Goal: Task Accomplishment & Management: Use online tool/utility

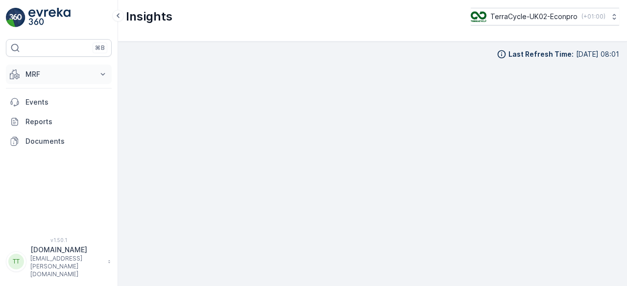
click at [19, 70] on icon at bounding box center [15, 75] width 10 height 10
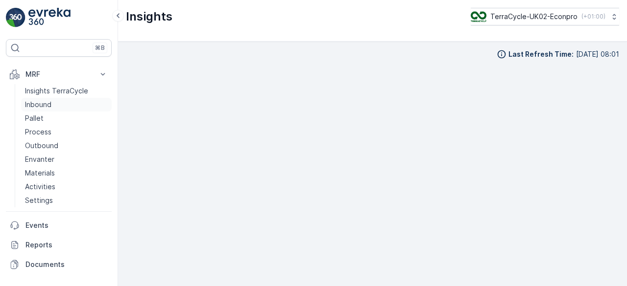
click at [35, 108] on p "Inbound" at bounding box center [38, 105] width 26 height 10
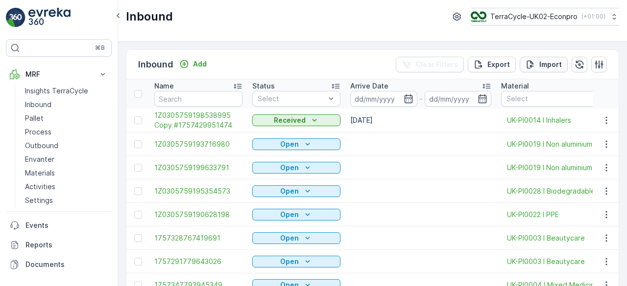
click at [539, 60] on p "Import" at bounding box center [550, 65] width 23 height 10
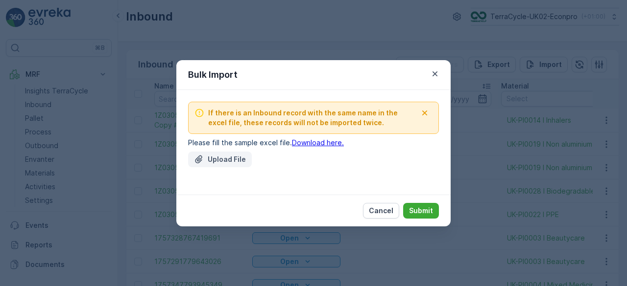
click at [228, 155] on p "Upload File" at bounding box center [227, 160] width 38 height 10
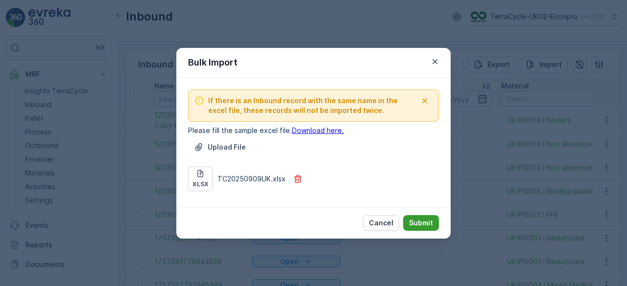
click at [420, 219] on p "Submit" at bounding box center [421, 223] width 24 height 10
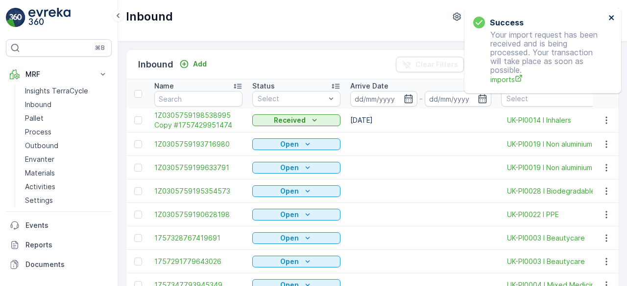
click at [610, 17] on icon "close" at bounding box center [611, 18] width 7 height 8
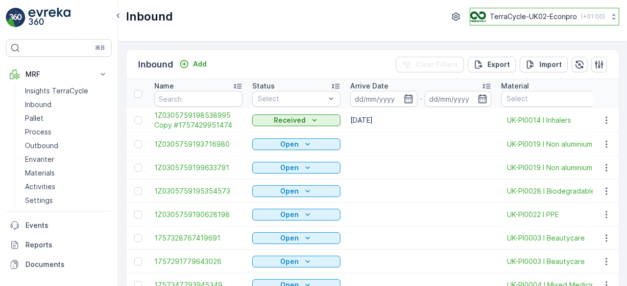
click at [504, 17] on p "TerraCycle-UK02-Econpro" at bounding box center [533, 17] width 87 height 10
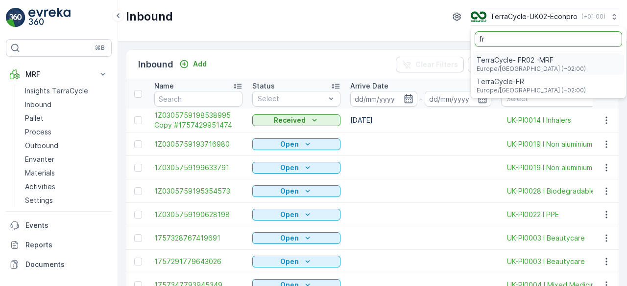
type input "fr"
click at [476, 60] on span "TerraCycle- FR02 -MRF" at bounding box center [530, 60] width 109 height 10
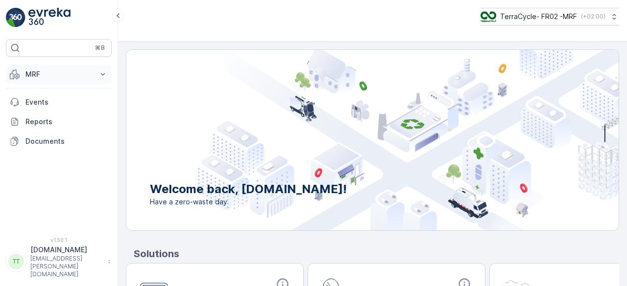
click at [37, 75] on p "MRF" at bounding box center [58, 75] width 67 height 10
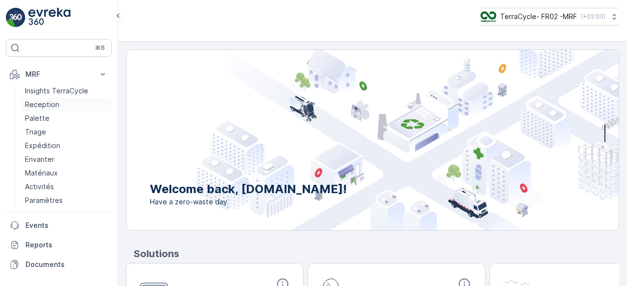
click at [39, 101] on p "Reception" at bounding box center [42, 105] width 34 height 10
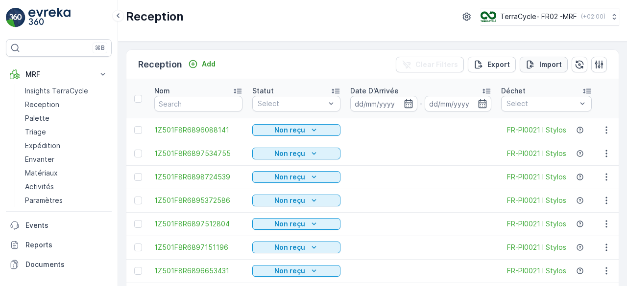
click at [546, 61] on p "Import" at bounding box center [550, 65] width 23 height 10
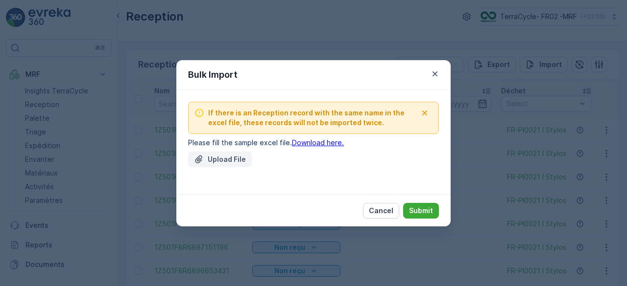
click at [223, 153] on button "Upload File" at bounding box center [220, 160] width 64 height 16
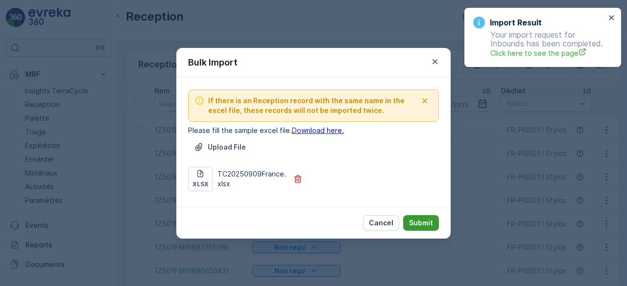
click at [423, 224] on p "Submit" at bounding box center [421, 223] width 24 height 10
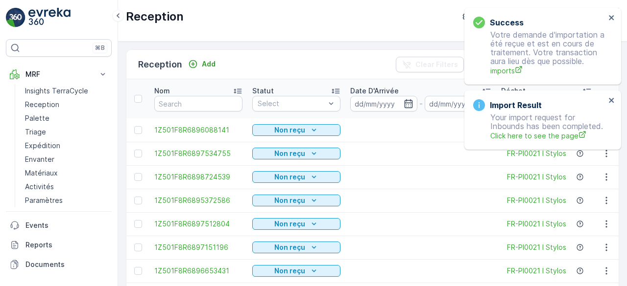
click at [608, 21] on div "Success Votre demande d'importation a été reçue et est en cours de traitement. …" at bounding box center [539, 46] width 138 height 65
click at [613, 18] on icon "close" at bounding box center [611, 18] width 7 height 8
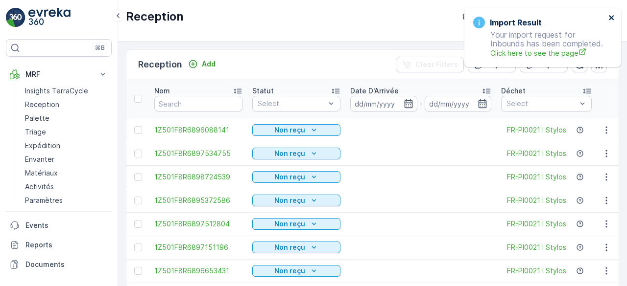
click at [613, 18] on icon "close" at bounding box center [611, 18] width 7 height 8
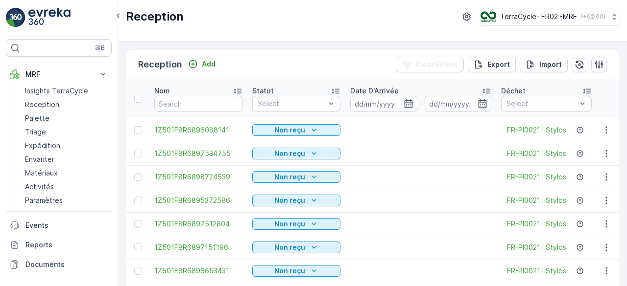
click at [524, 26] on div "Reception TerraCycle- FR02 -MRF ( +02:00 )" at bounding box center [372, 21] width 509 height 42
click at [524, 19] on p "TerraCycle- FR02 -MRF" at bounding box center [537, 17] width 77 height 10
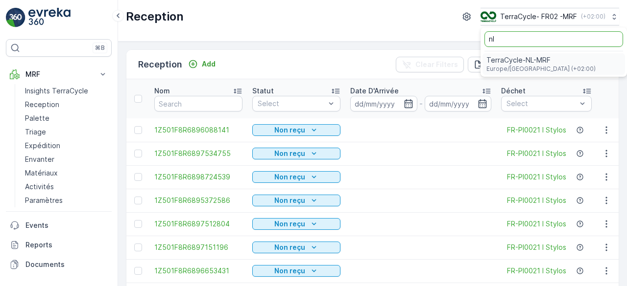
type input "nl"
click at [532, 68] on span "Europe/Amsterdam (+02:00)" at bounding box center [540, 69] width 109 height 8
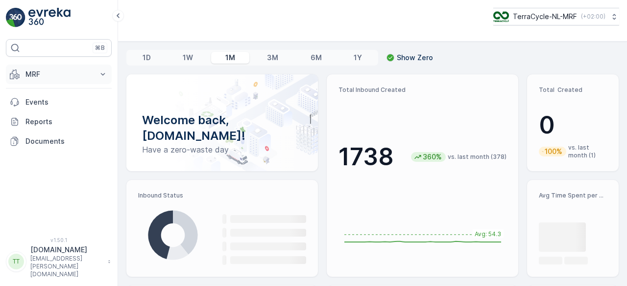
click at [32, 72] on p "MRF" at bounding box center [58, 75] width 67 height 10
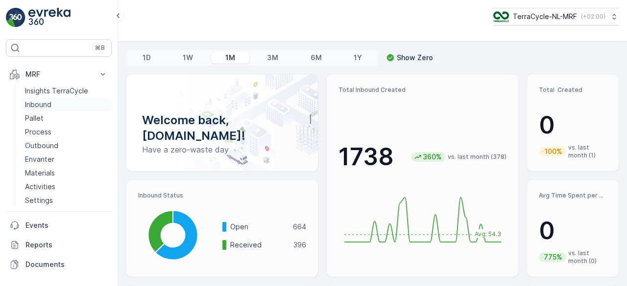
click at [36, 103] on p "Inbound" at bounding box center [38, 105] width 26 height 10
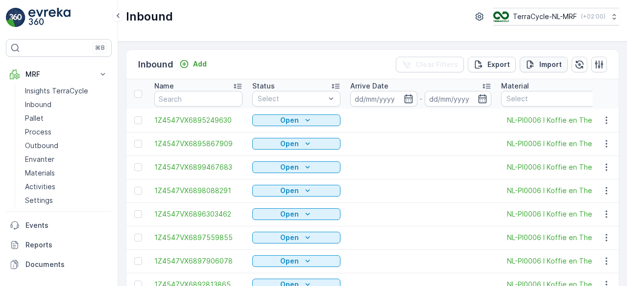
click at [552, 62] on p "Import" at bounding box center [550, 65] width 23 height 10
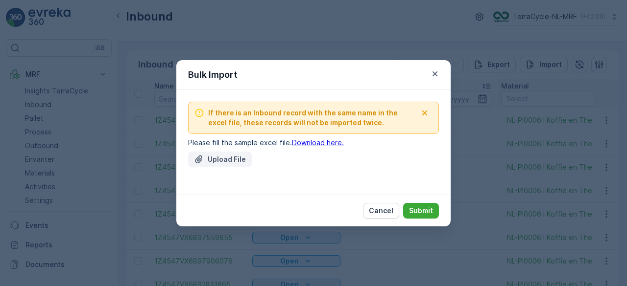
click at [209, 160] on p "Upload File" at bounding box center [227, 160] width 38 height 10
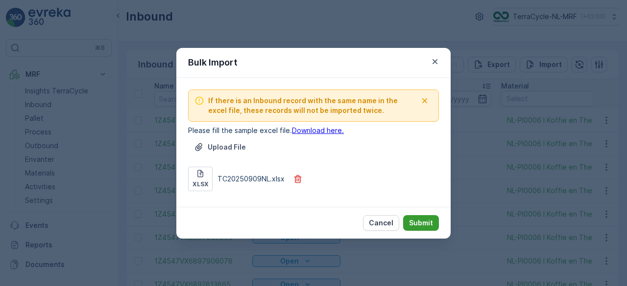
click at [421, 221] on p "Submit" at bounding box center [421, 223] width 24 height 10
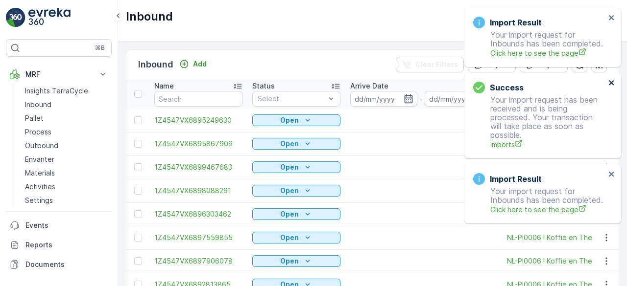
click at [611, 12] on div "Import Result Your import request for Inbounds has been completed. Click here t…" at bounding box center [540, 10] width 157 height 4
click at [611, 18] on icon "close" at bounding box center [611, 17] width 5 height 5
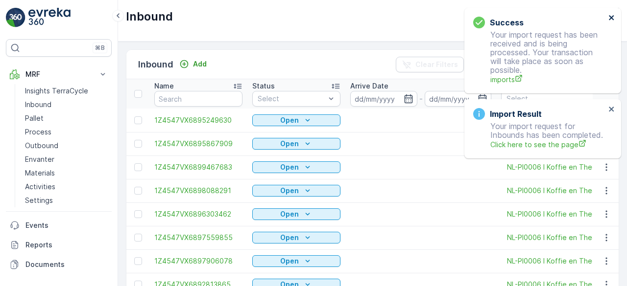
click at [611, 18] on icon "close" at bounding box center [611, 17] width 5 height 5
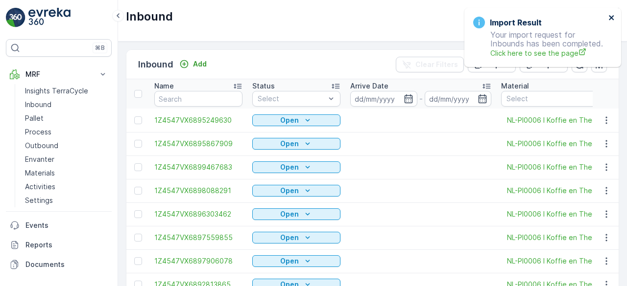
click at [610, 18] on icon "close" at bounding box center [611, 18] width 7 height 8
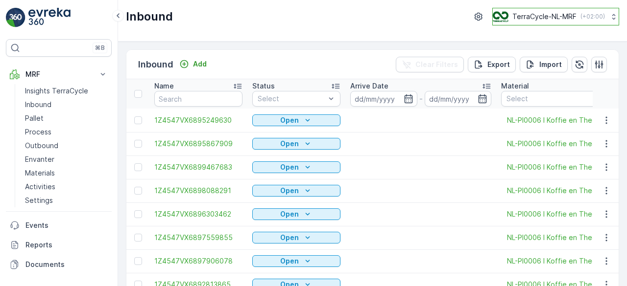
click at [550, 14] on p "TerraCycle-NL-MRF" at bounding box center [544, 17] width 64 height 10
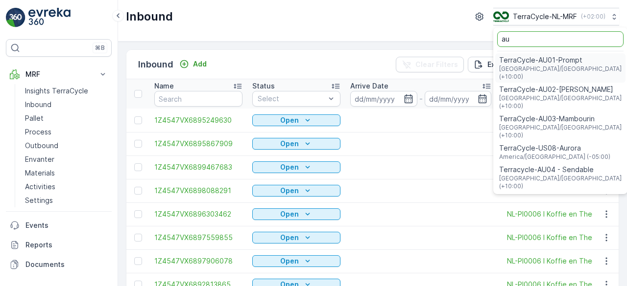
type input "au"
click at [544, 63] on span "TerraCycle-AU01-Prompt" at bounding box center [561, 60] width 124 height 10
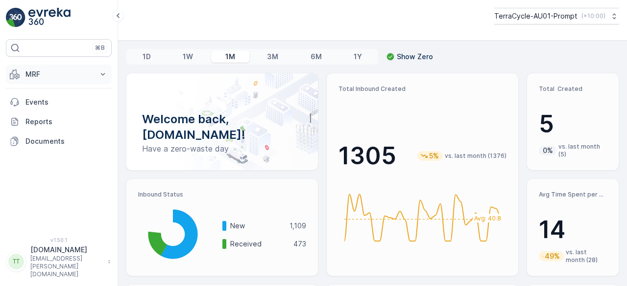
click at [43, 73] on p "MRF" at bounding box center [58, 75] width 67 height 10
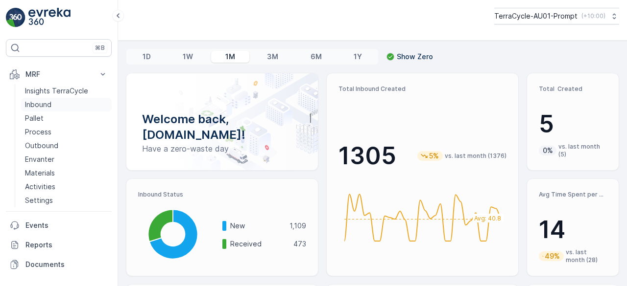
click at [42, 102] on p "Inbound" at bounding box center [38, 105] width 26 height 10
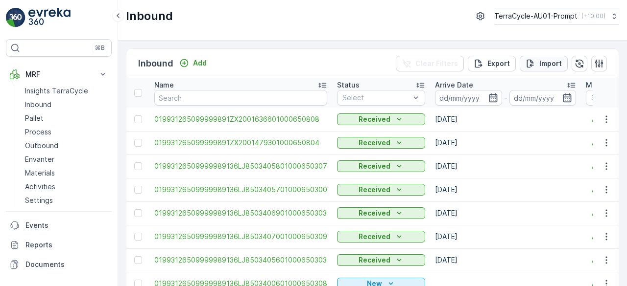
click at [550, 61] on p "Import" at bounding box center [550, 64] width 23 height 10
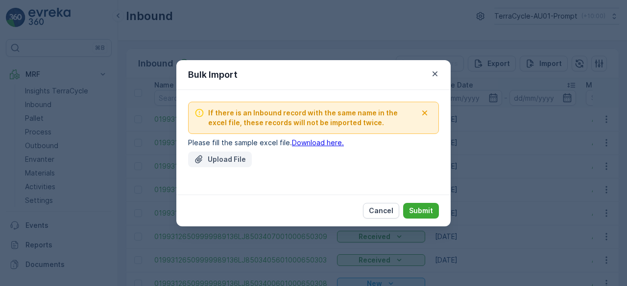
click at [234, 153] on button "Upload File" at bounding box center [220, 160] width 64 height 16
click at [235, 157] on p "Upload File" at bounding box center [227, 160] width 38 height 10
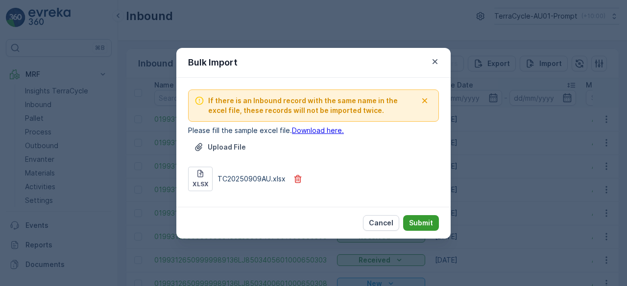
click at [421, 220] on p "Submit" at bounding box center [421, 223] width 24 height 10
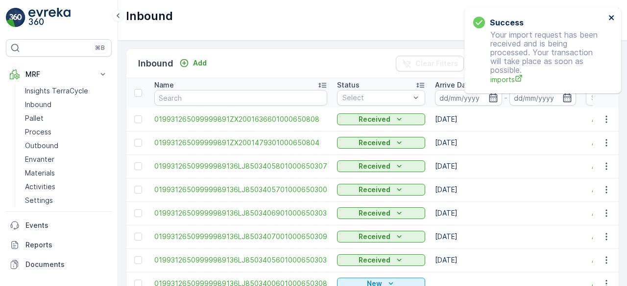
click at [612, 17] on icon "close" at bounding box center [611, 17] width 5 height 5
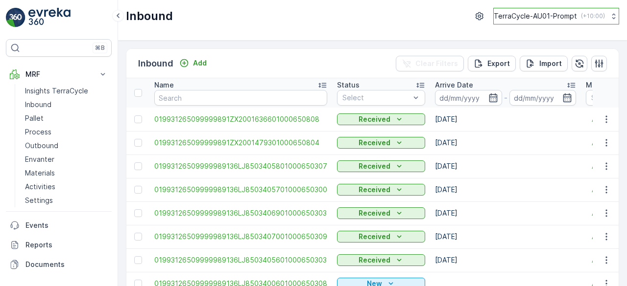
click at [559, 16] on p "TerraCycle-AU01-Prompt" at bounding box center [535, 16] width 83 height 10
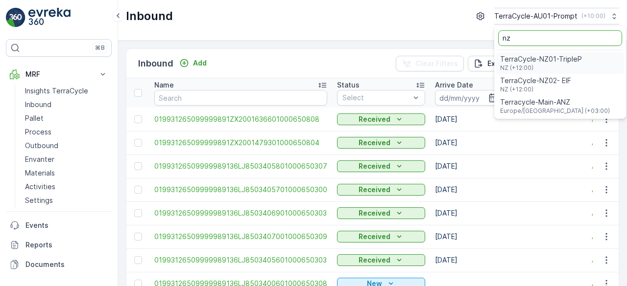
type input "nz"
click at [523, 57] on span "TerraCycle-NZ01-TripleP" at bounding box center [541, 59] width 82 height 10
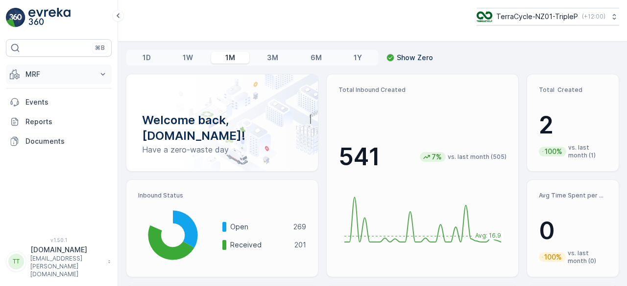
click at [35, 71] on p "MRF" at bounding box center [58, 75] width 67 height 10
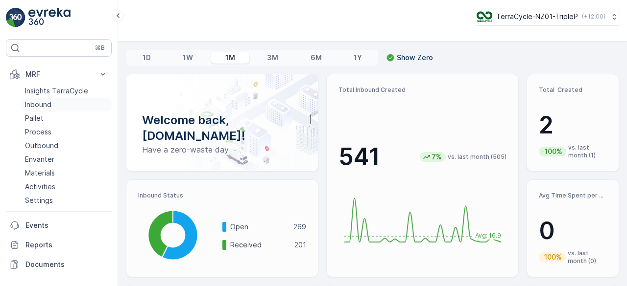
click at [35, 104] on p "Inbound" at bounding box center [38, 105] width 26 height 10
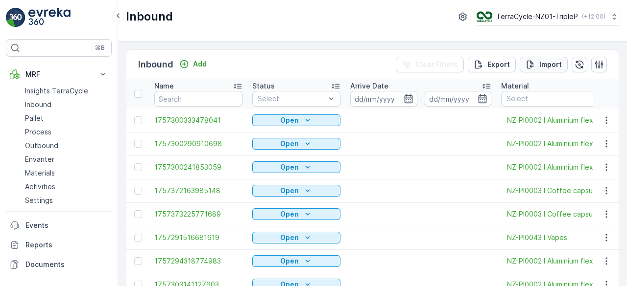
click at [546, 64] on p "Import" at bounding box center [550, 65] width 23 height 10
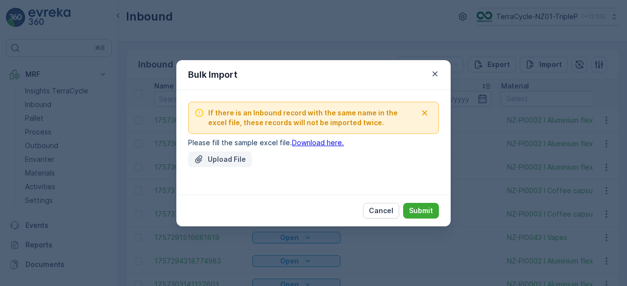
click at [236, 161] on p "Upload File" at bounding box center [227, 160] width 38 height 10
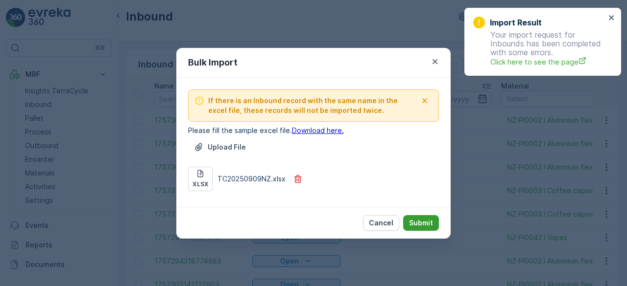
click at [417, 219] on p "Submit" at bounding box center [421, 223] width 24 height 10
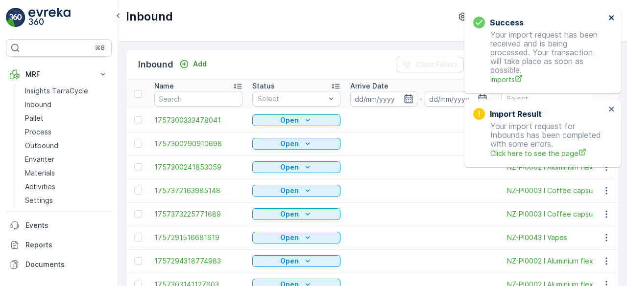
click at [611, 17] on icon "close" at bounding box center [611, 18] width 7 height 8
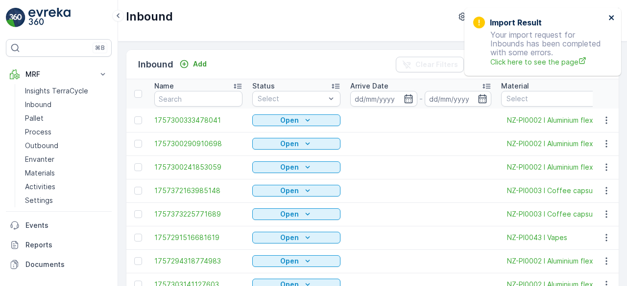
click at [611, 17] on icon "close" at bounding box center [611, 18] width 7 height 8
click at [609, 18] on icon "close" at bounding box center [611, 18] width 7 height 8
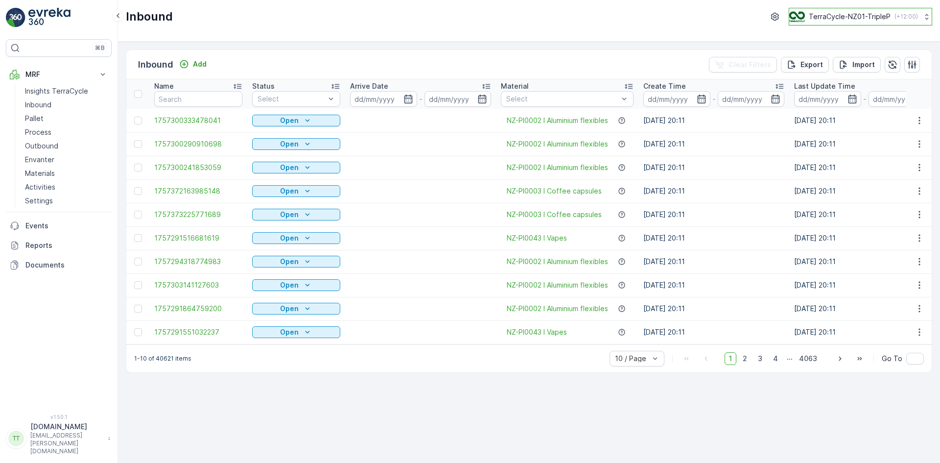
click at [626, 19] on p "TerraCycle-NZ01-TripleP" at bounding box center [850, 17] width 82 height 10
type input "fr"
click at [626, 61] on span "TerraCycle- FR02 -MRF" at bounding box center [850, 60] width 109 height 10
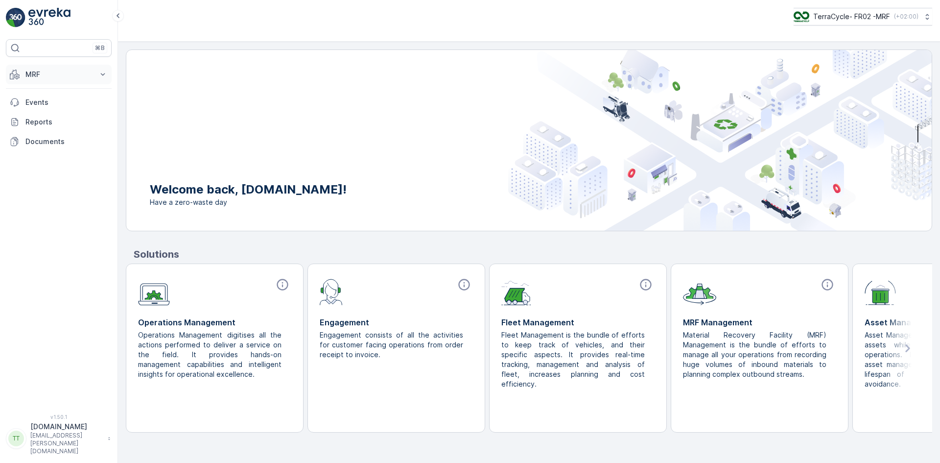
click at [43, 67] on button "MRF" at bounding box center [59, 75] width 106 height 20
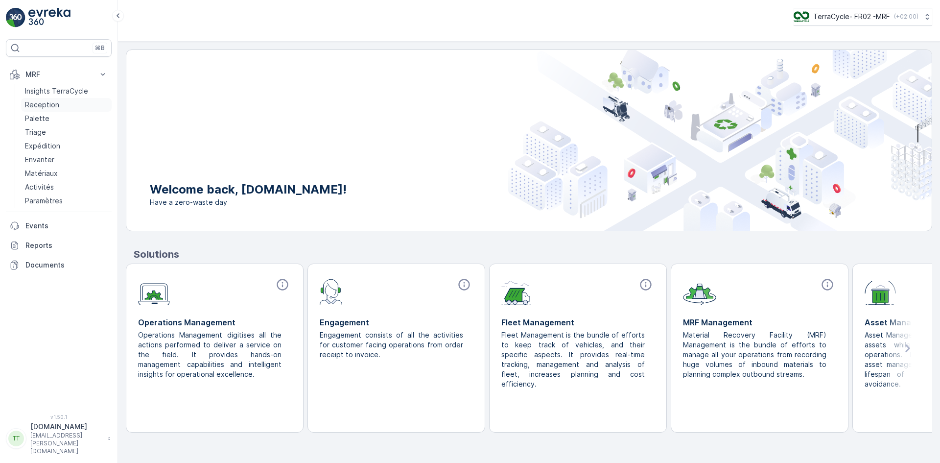
click at [50, 103] on p "Reception" at bounding box center [42, 105] width 34 height 10
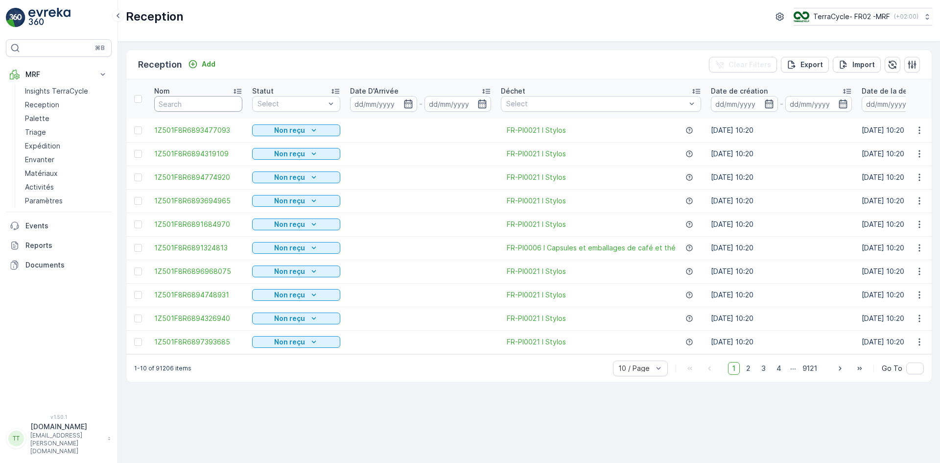
click at [181, 105] on input "text" at bounding box center [198, 104] width 88 height 16
paste input "1ZJ40K379111572738"
type input "1ZJ40K379111572738"
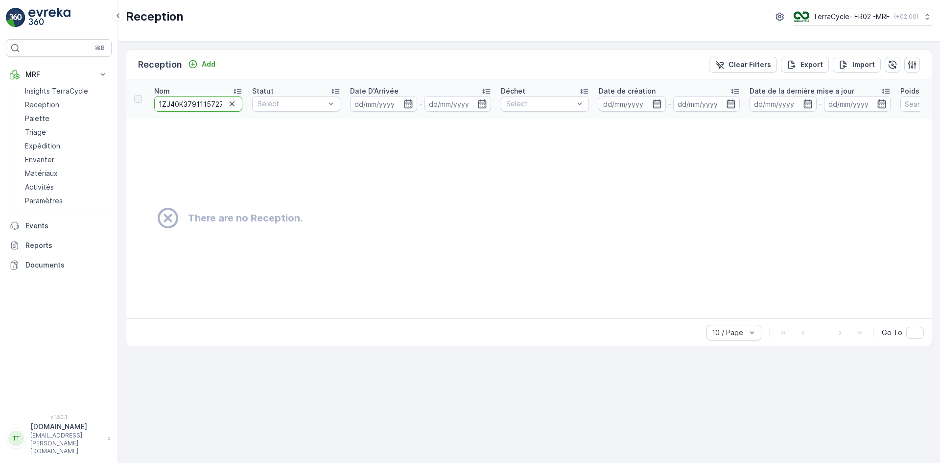
click at [177, 106] on input "1ZJ40K379111572738" at bounding box center [198, 104] width 88 height 16
click at [182, 102] on input "1ZJ40K379111572738" at bounding box center [198, 104] width 88 height 16
click at [204, 104] on input "1ZJ40K379111572738" at bounding box center [198, 104] width 88 height 16
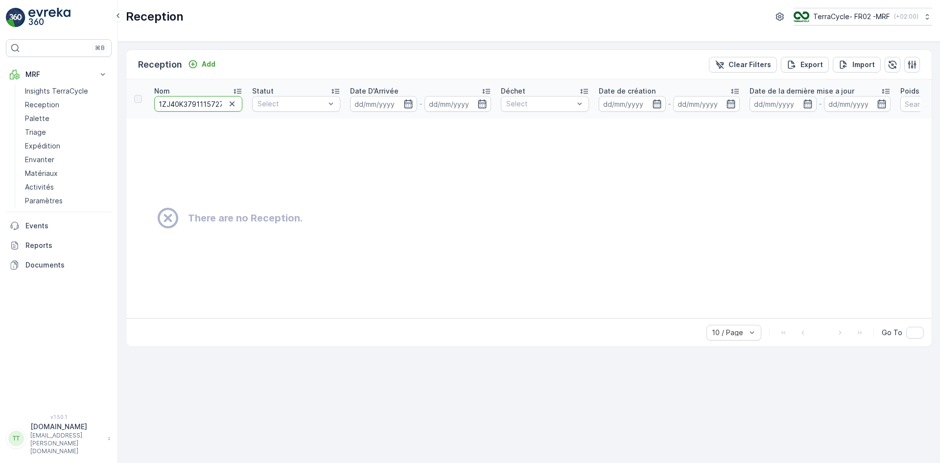
paste input "501F8R9198724343"
type input "1Z501F8R9198724343"
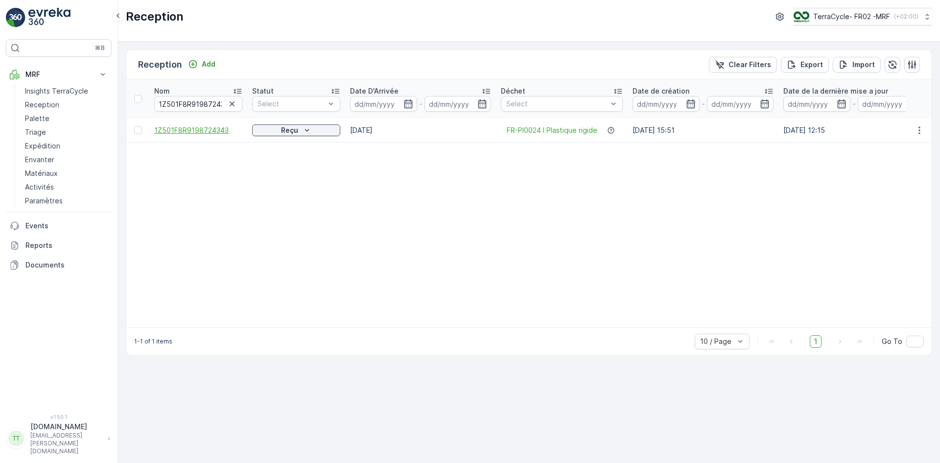
click at [195, 131] on span "1Z501F8R9198724343" at bounding box center [198, 130] width 88 height 10
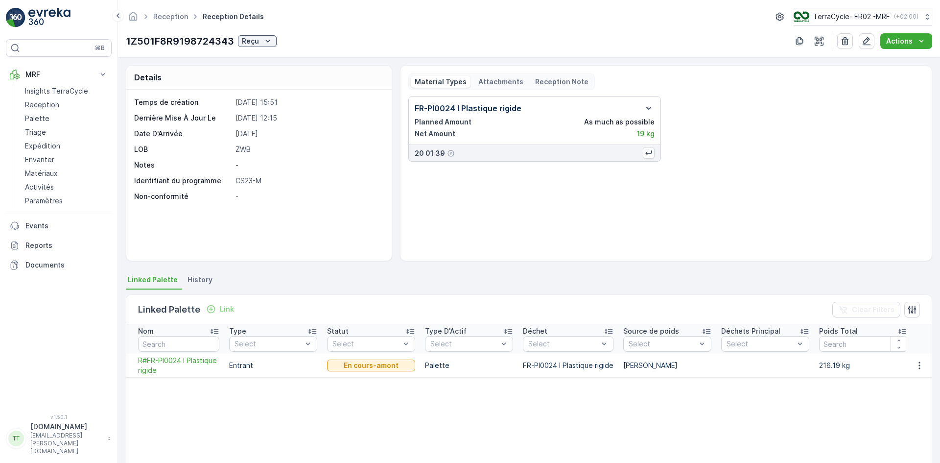
click at [207, 277] on span "History" at bounding box center [200, 280] width 25 height 10
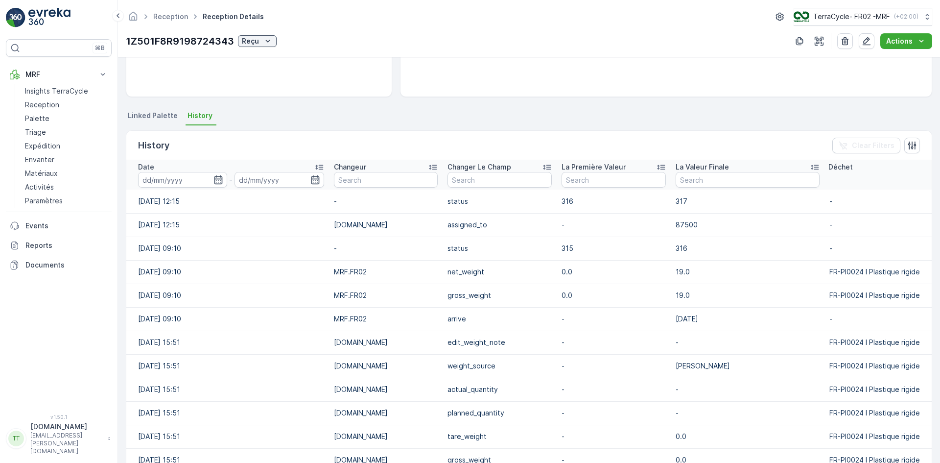
scroll to position [196, 0]
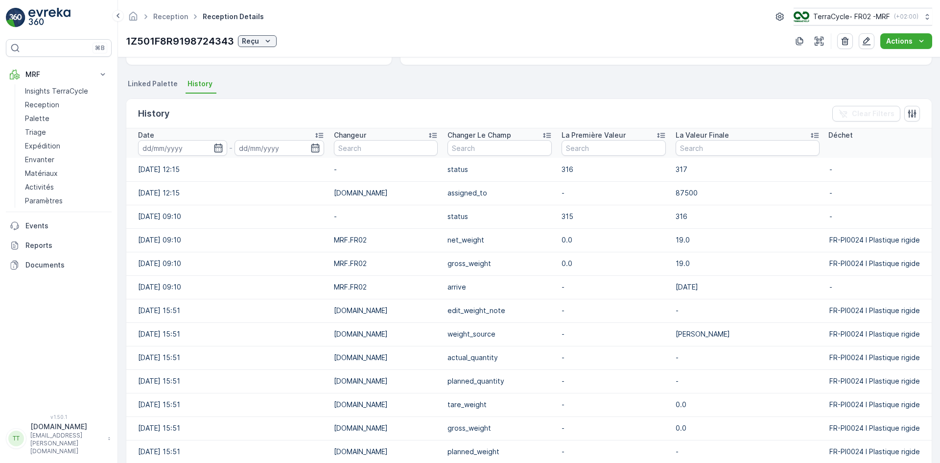
click at [322, 134] on icon at bounding box center [319, 135] width 10 height 10
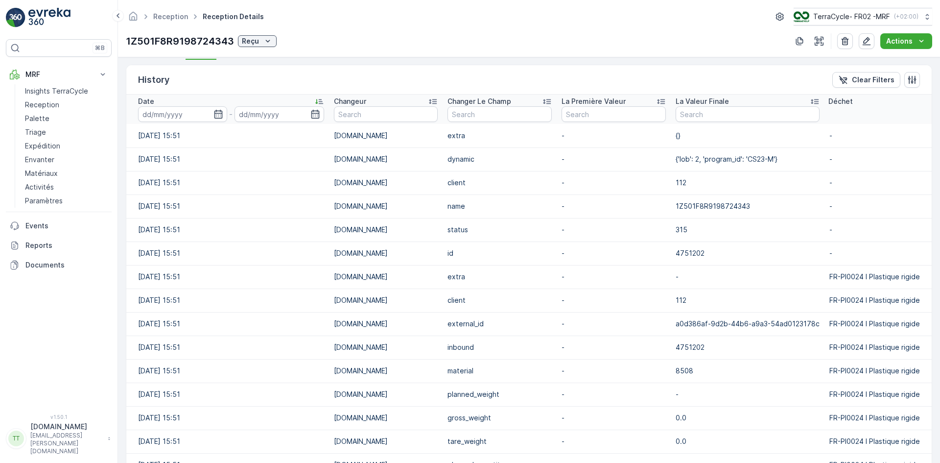
scroll to position [245, 0]
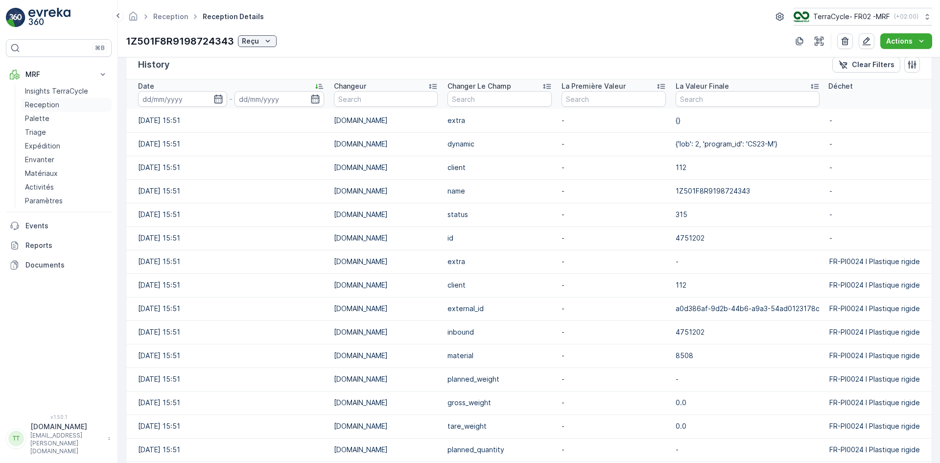
click at [51, 103] on p "Reception" at bounding box center [42, 105] width 34 height 10
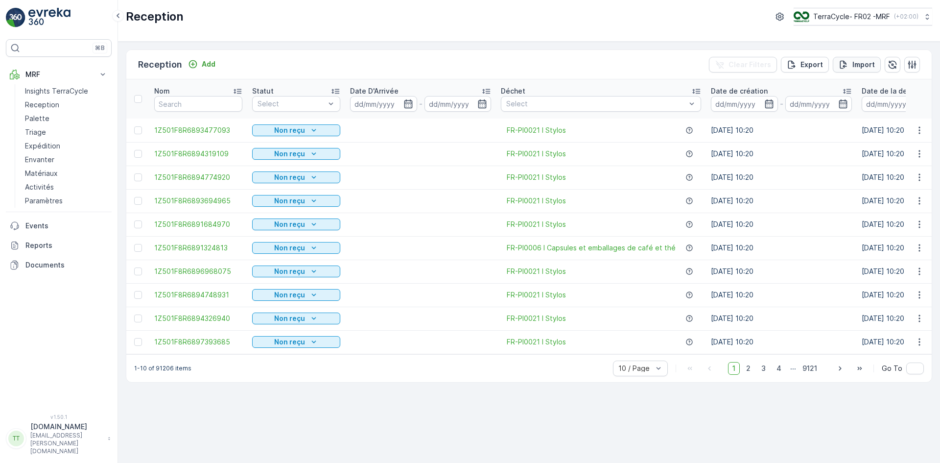
click at [862, 62] on p "Import" at bounding box center [864, 65] width 23 height 10
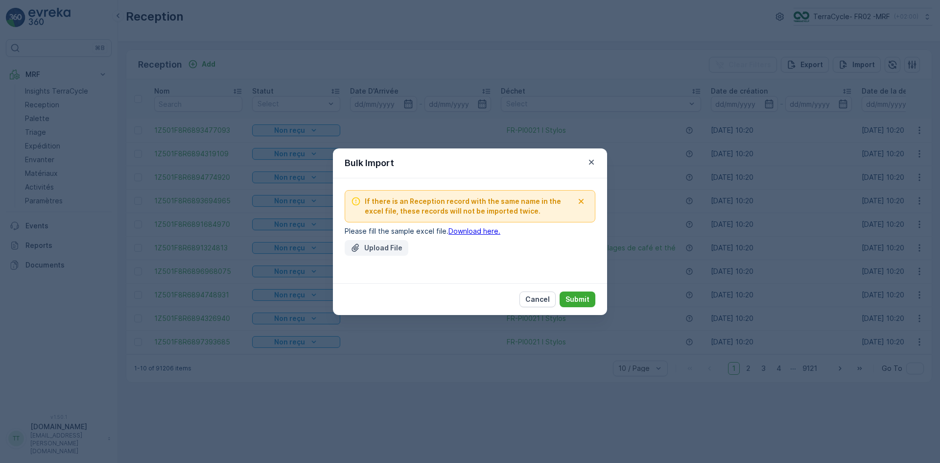
click at [373, 246] on p "Upload File" at bounding box center [383, 248] width 38 height 10
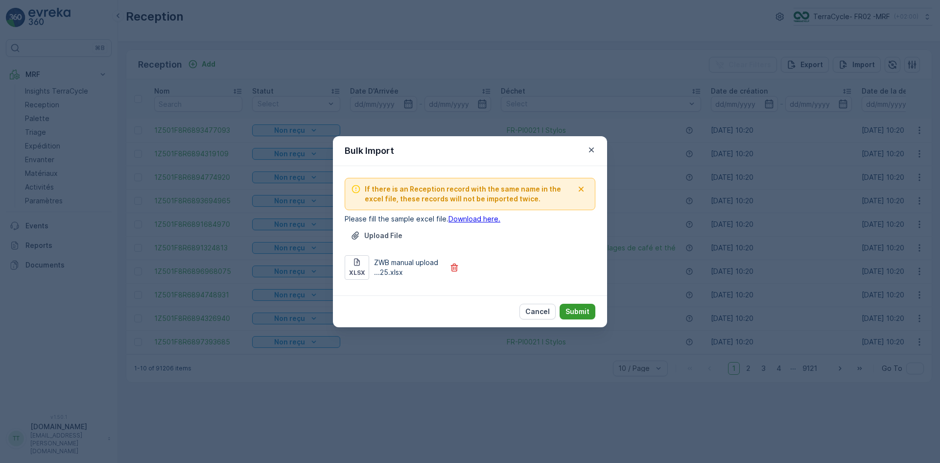
click at [578, 311] on p "Submit" at bounding box center [578, 312] width 24 height 10
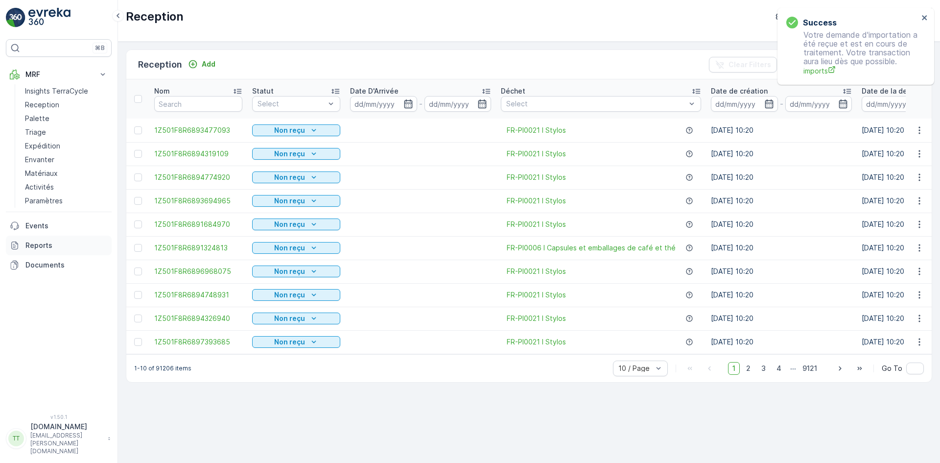
click at [45, 244] on p "Reports" at bounding box center [66, 245] width 82 height 10
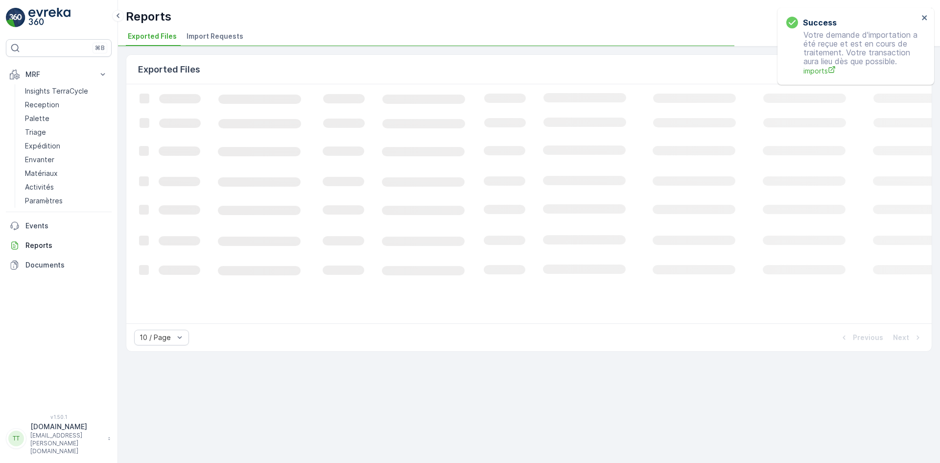
click at [200, 39] on span "Import Requests" at bounding box center [215, 36] width 57 height 10
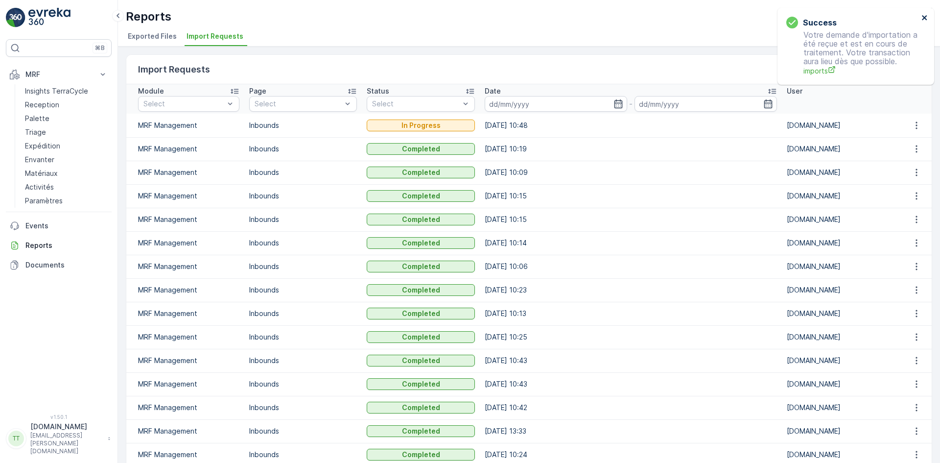
click at [926, 19] on icon "close" at bounding box center [924, 17] width 5 height 5
